Goal: Task Accomplishment & Management: Complete application form

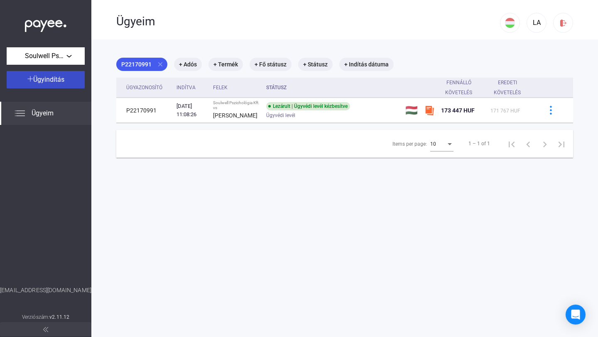
click at [54, 80] on span "Ügyindítás" at bounding box center [48, 80] width 31 height 8
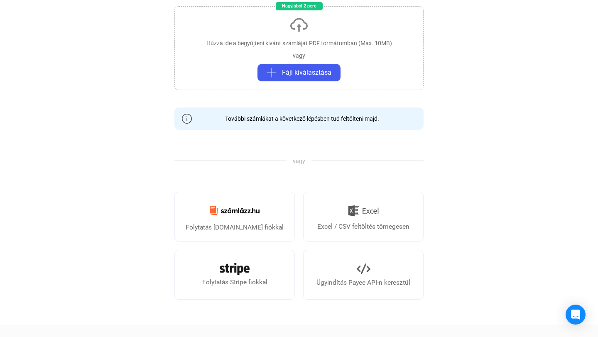
scroll to position [133, 0]
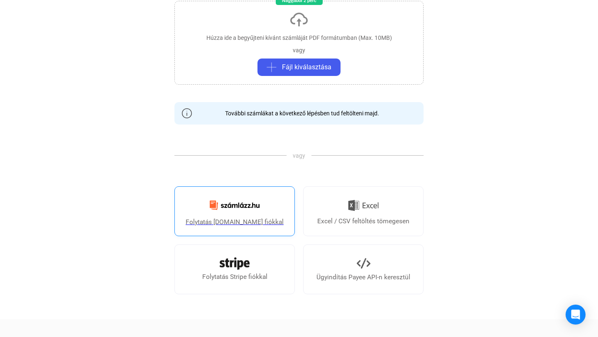
click at [229, 210] on img at bounding box center [235, 206] width 60 height 20
click at [246, 224] on div "Folytatás [DOMAIN_NAME] fiókkal" at bounding box center [235, 222] width 98 height 10
